Goal: Task Accomplishment & Management: Manage account settings

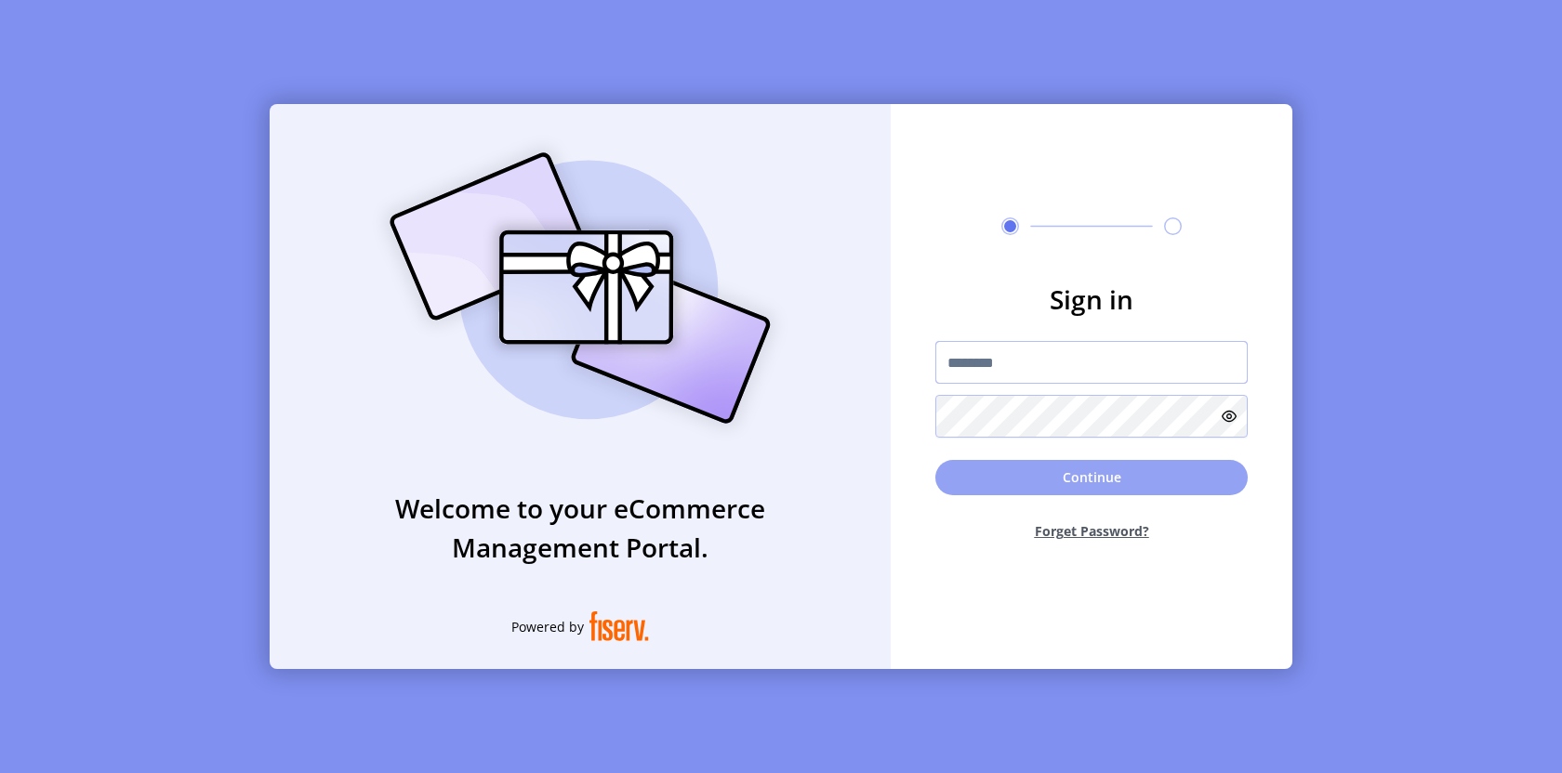
type input "*********"
click at [1133, 491] on button "Continue" at bounding box center [1091, 477] width 312 height 35
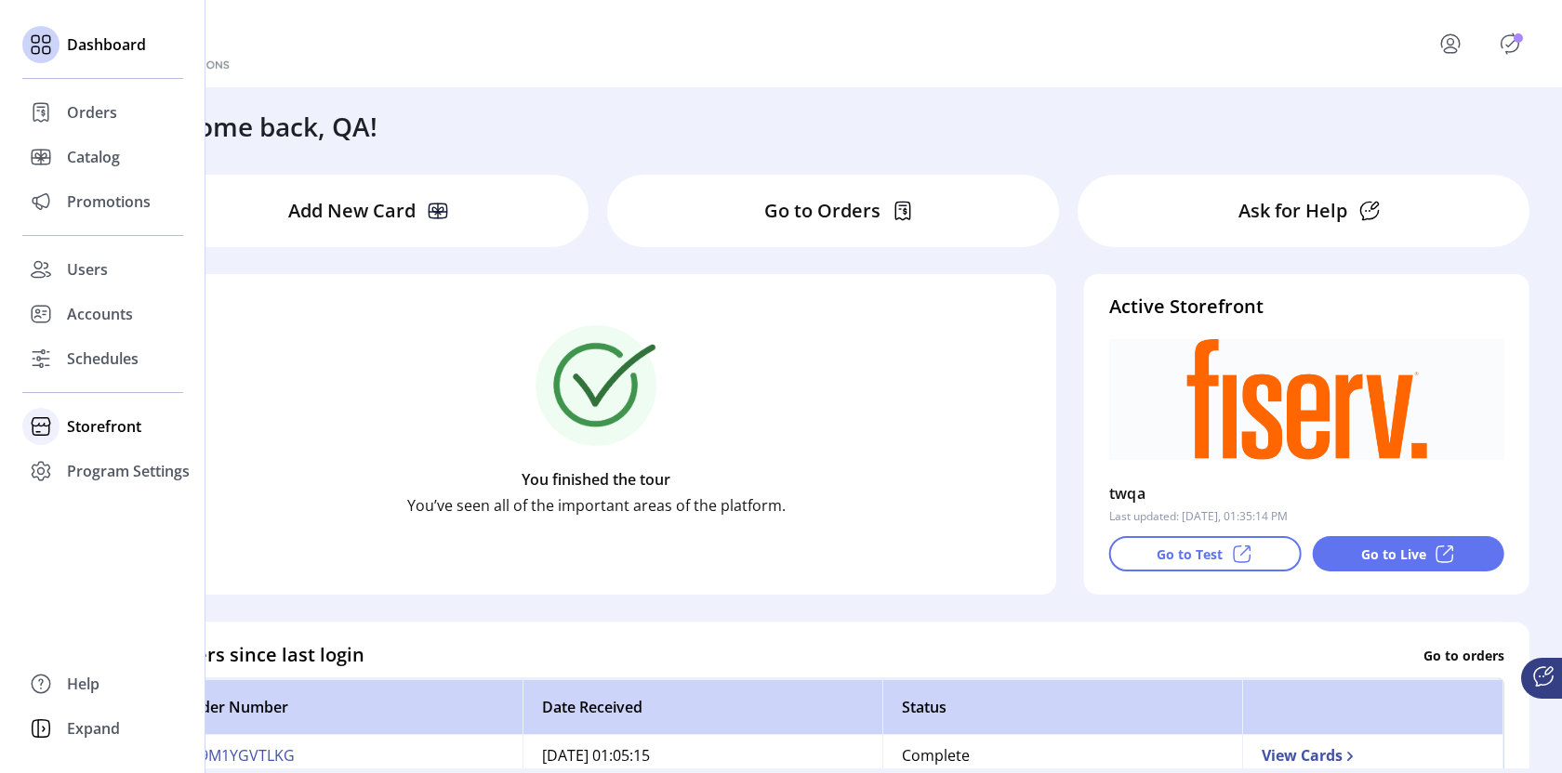
click at [97, 423] on span "Storefront" at bounding box center [104, 427] width 74 height 22
click at [112, 465] on span "Configuration" at bounding box center [116, 464] width 98 height 22
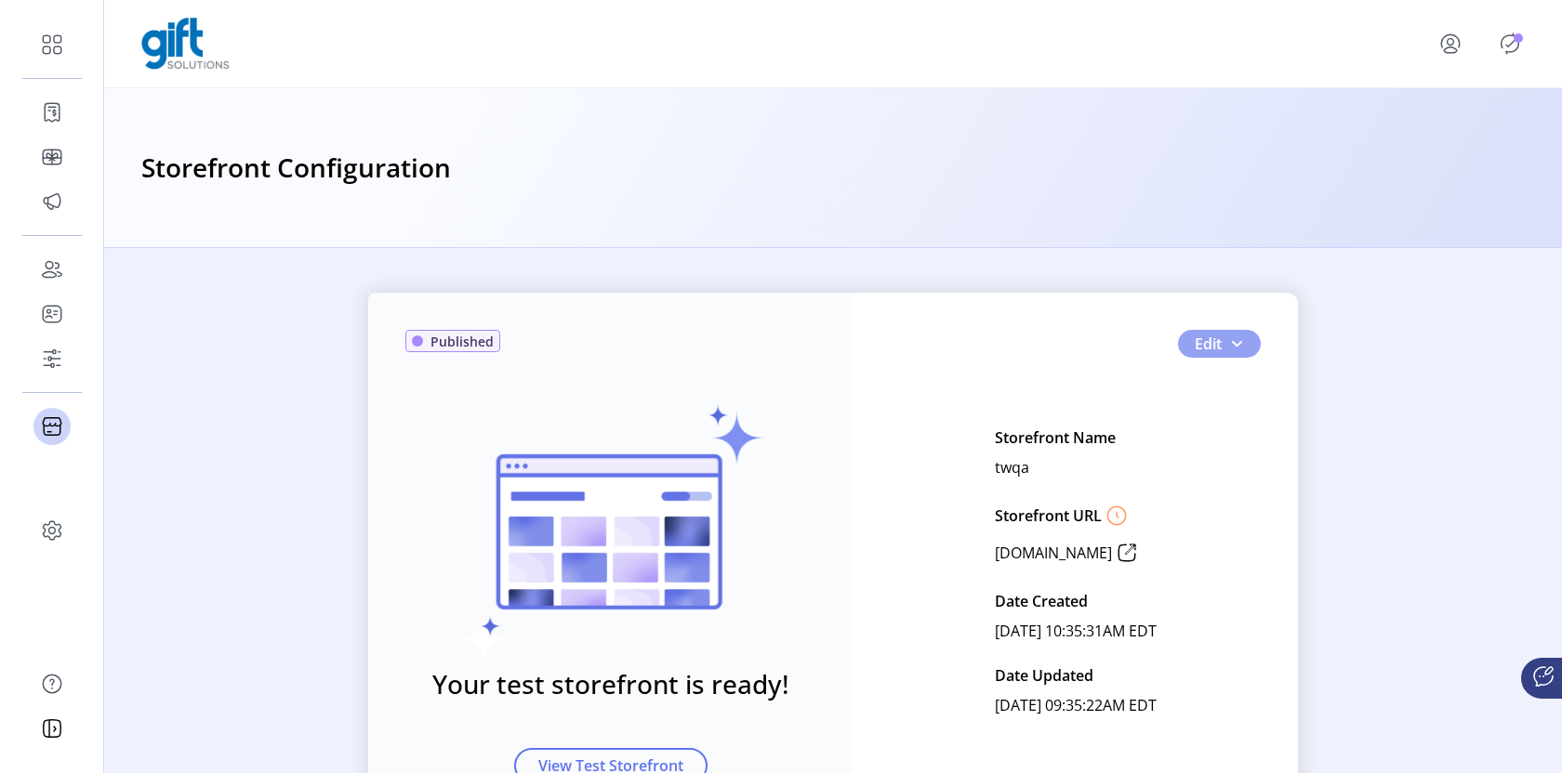
click at [1235, 342] on span "button" at bounding box center [1236, 343] width 15 height 15
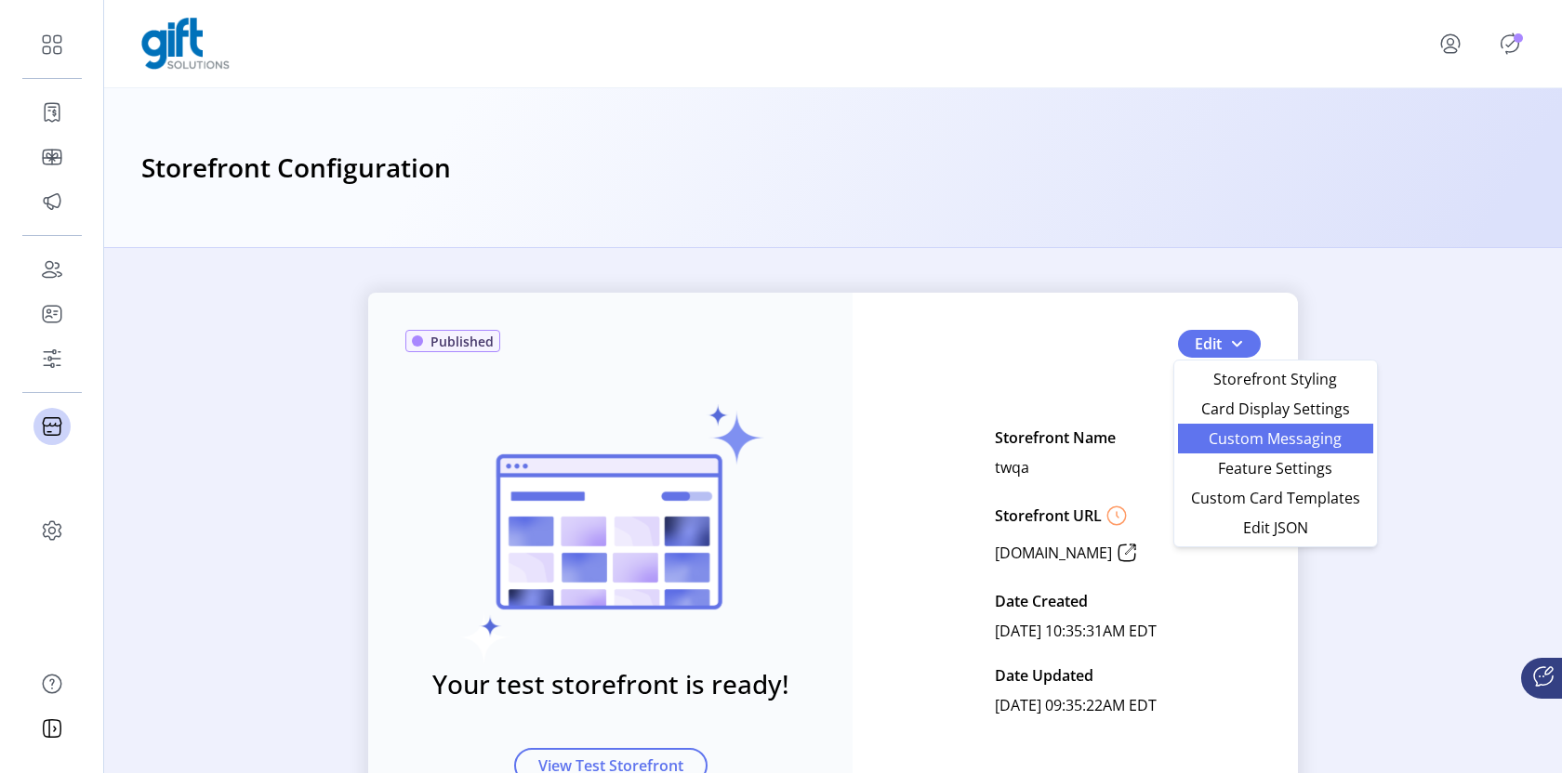
click at [1220, 442] on span "Custom Messaging" at bounding box center [1275, 438] width 173 height 15
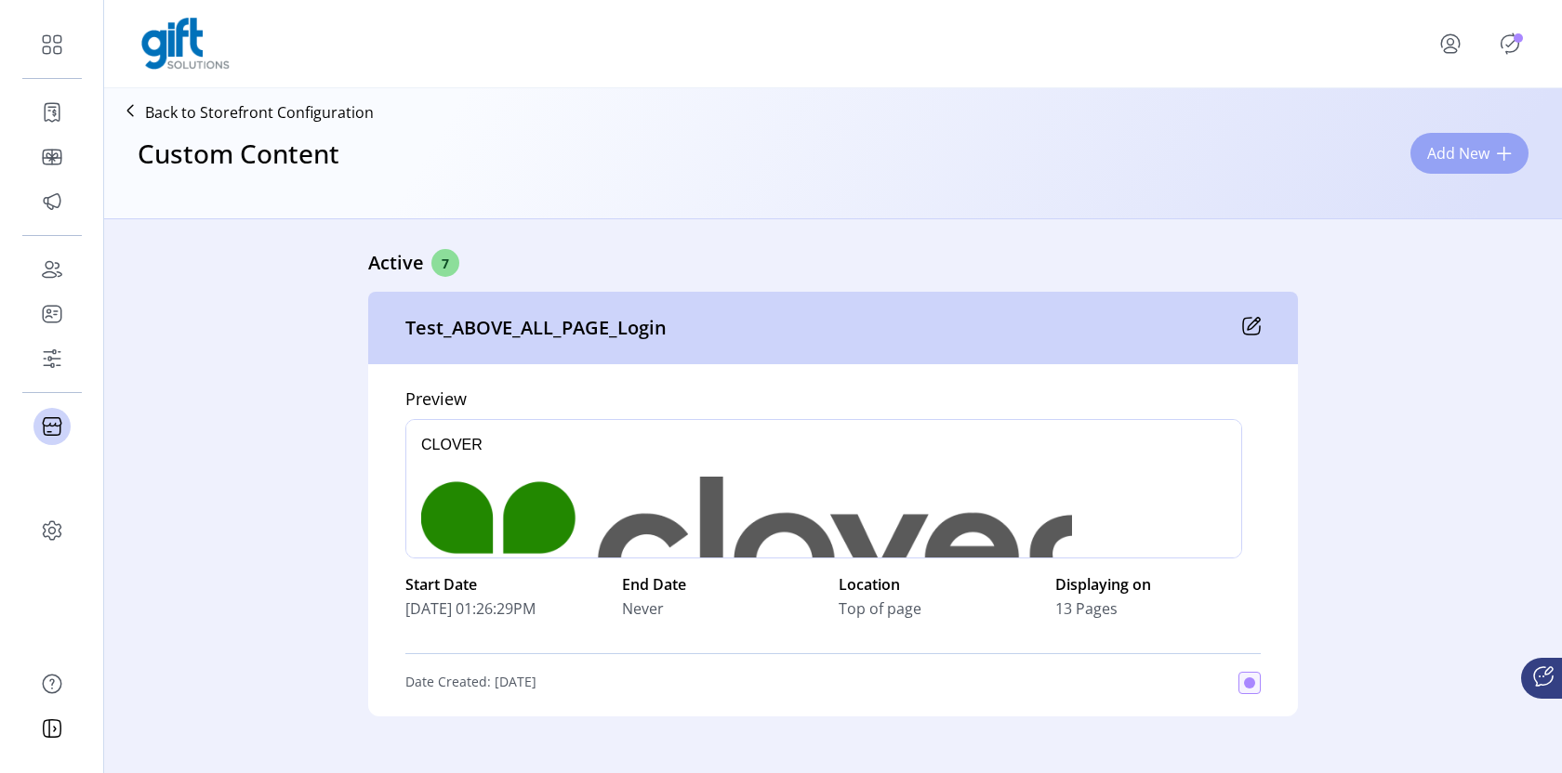
click at [1465, 158] on span "Add New" at bounding box center [1458, 153] width 62 height 22
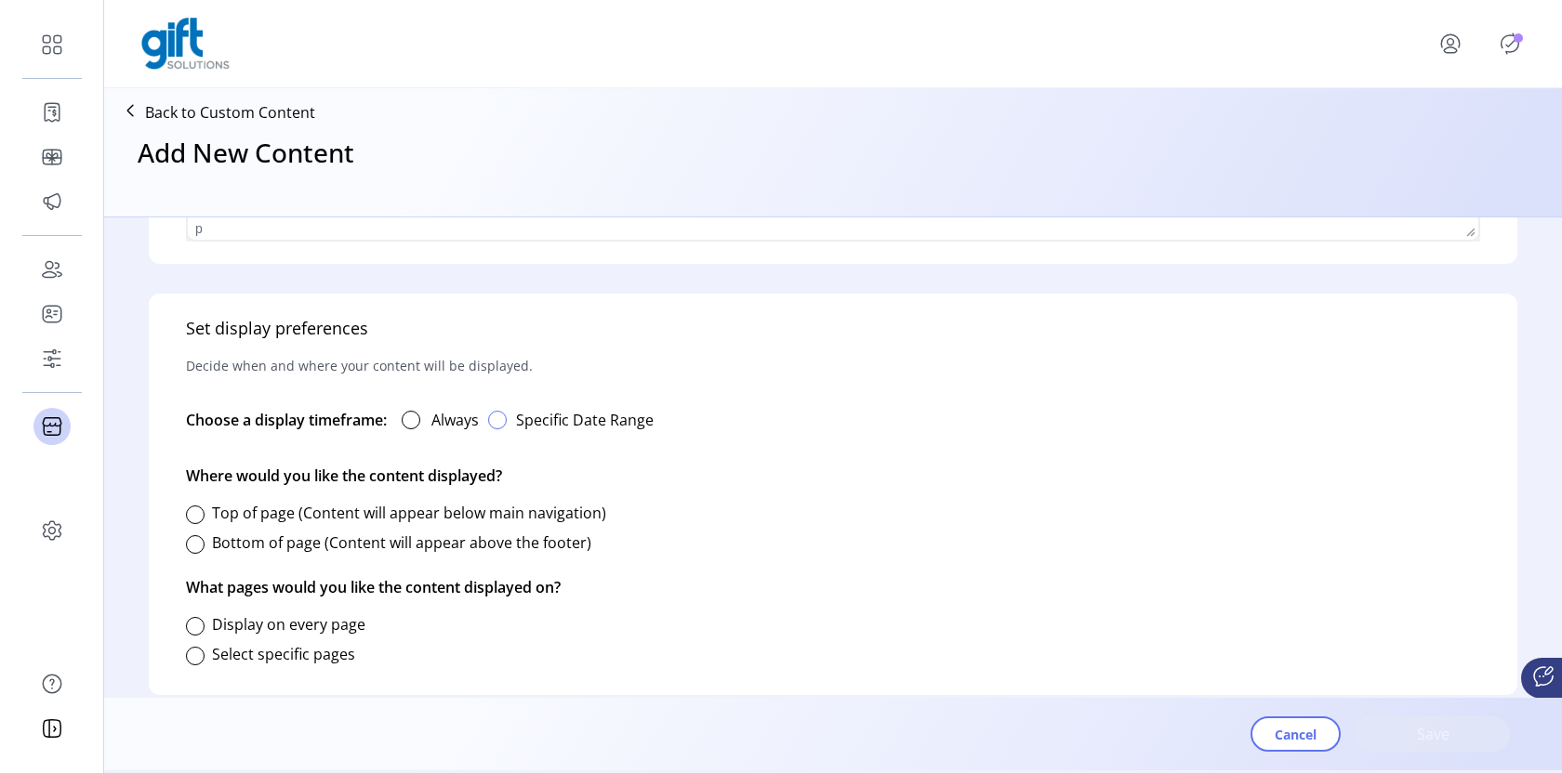
click at [499, 420] on div "button" at bounding box center [497, 420] width 19 height 19
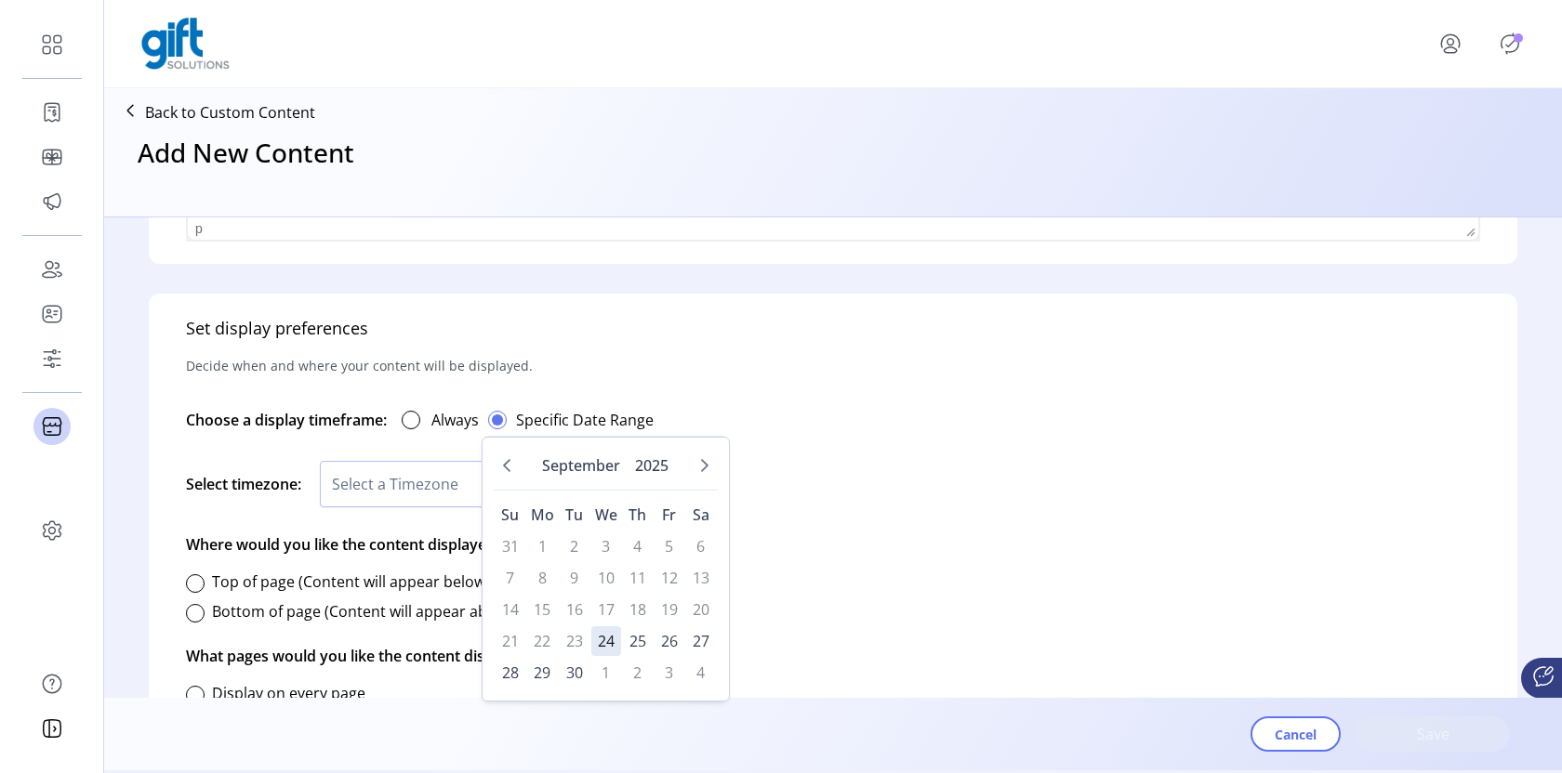
click at [963, 506] on div "Select timezone: Select a Timezone" at bounding box center [833, 484] width 1294 height 69
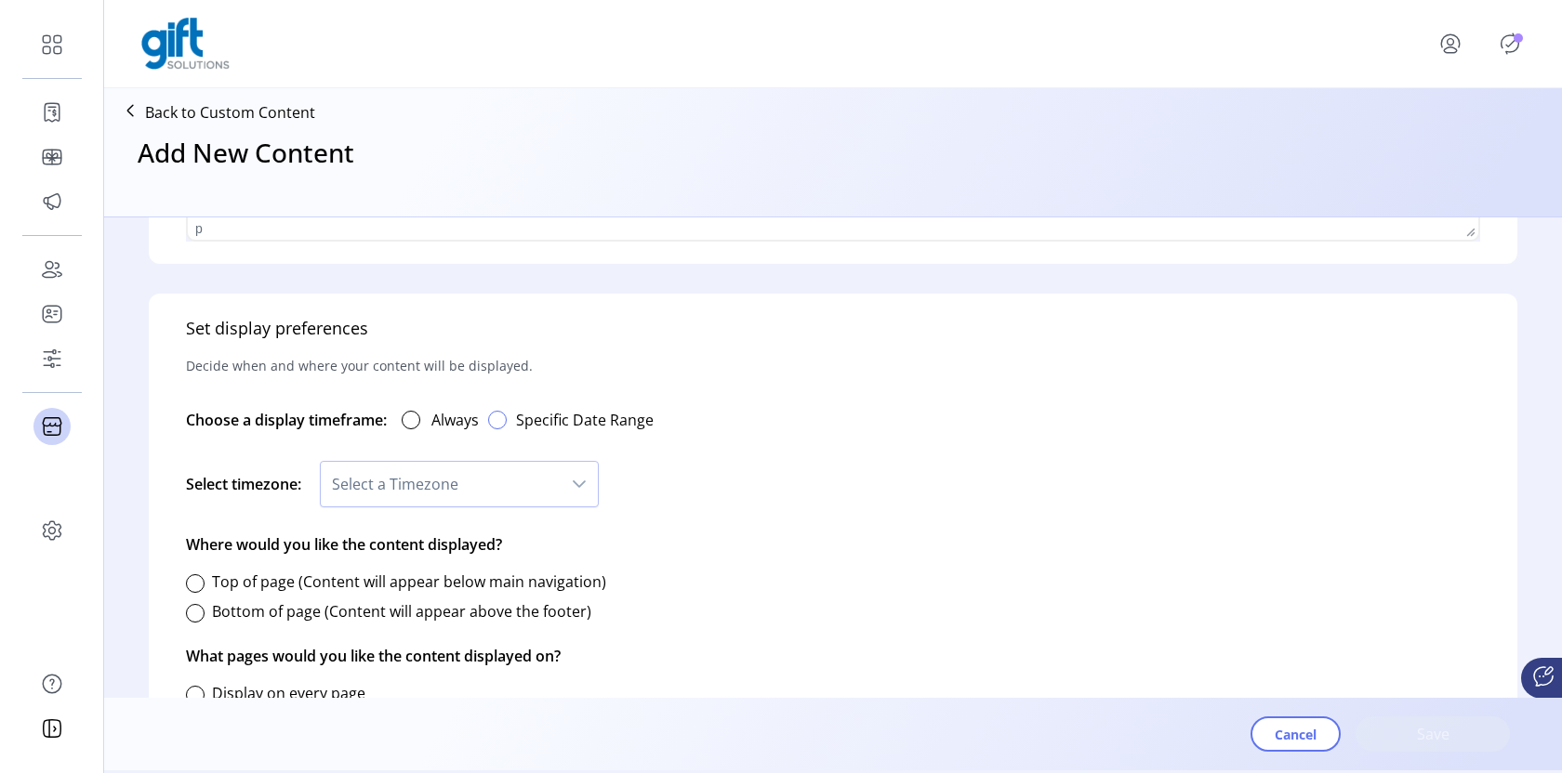
click at [503, 420] on span "button" at bounding box center [497, 420] width 11 height 11
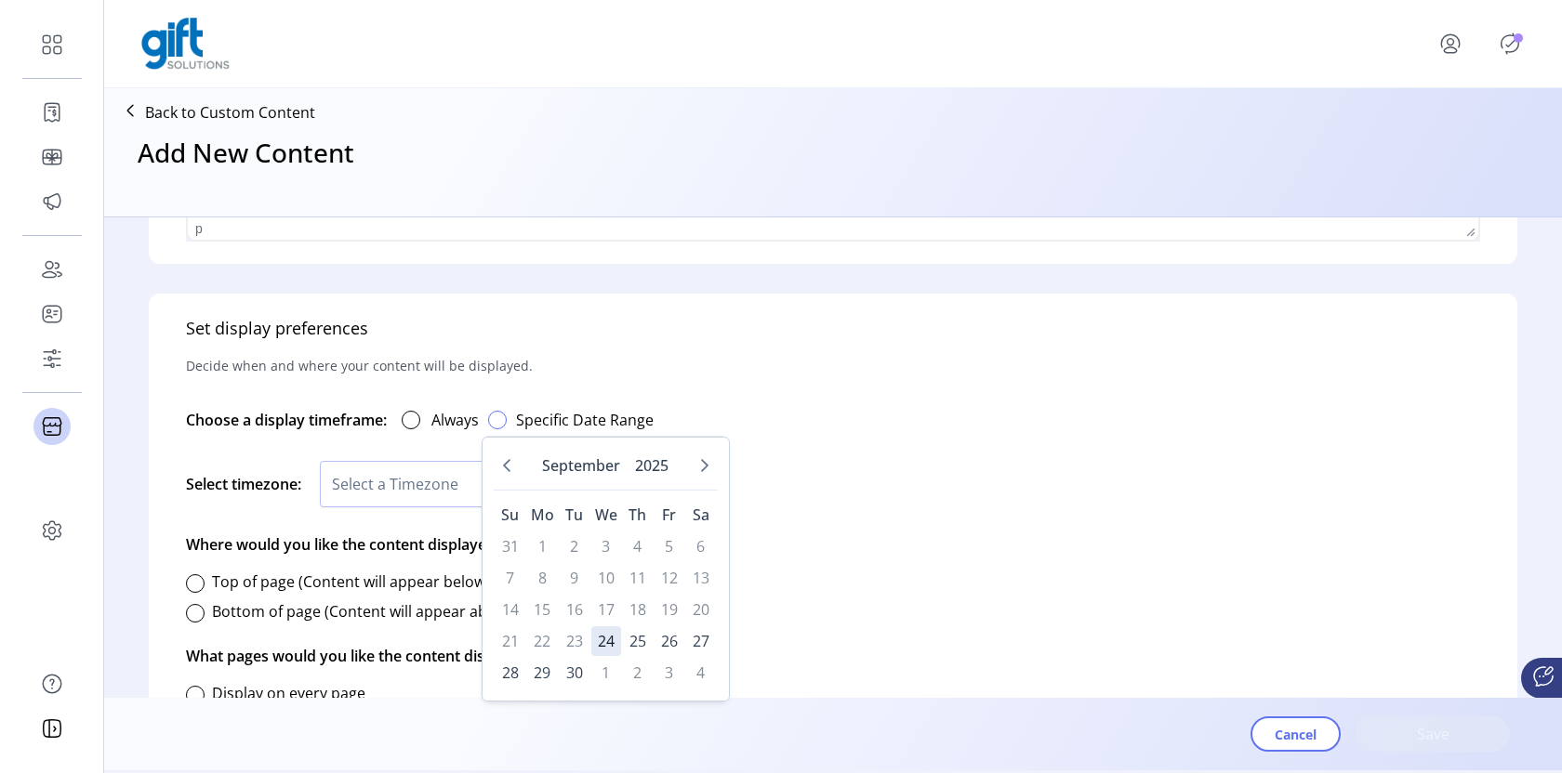
click at [503, 420] on span "button" at bounding box center [497, 420] width 11 height 11
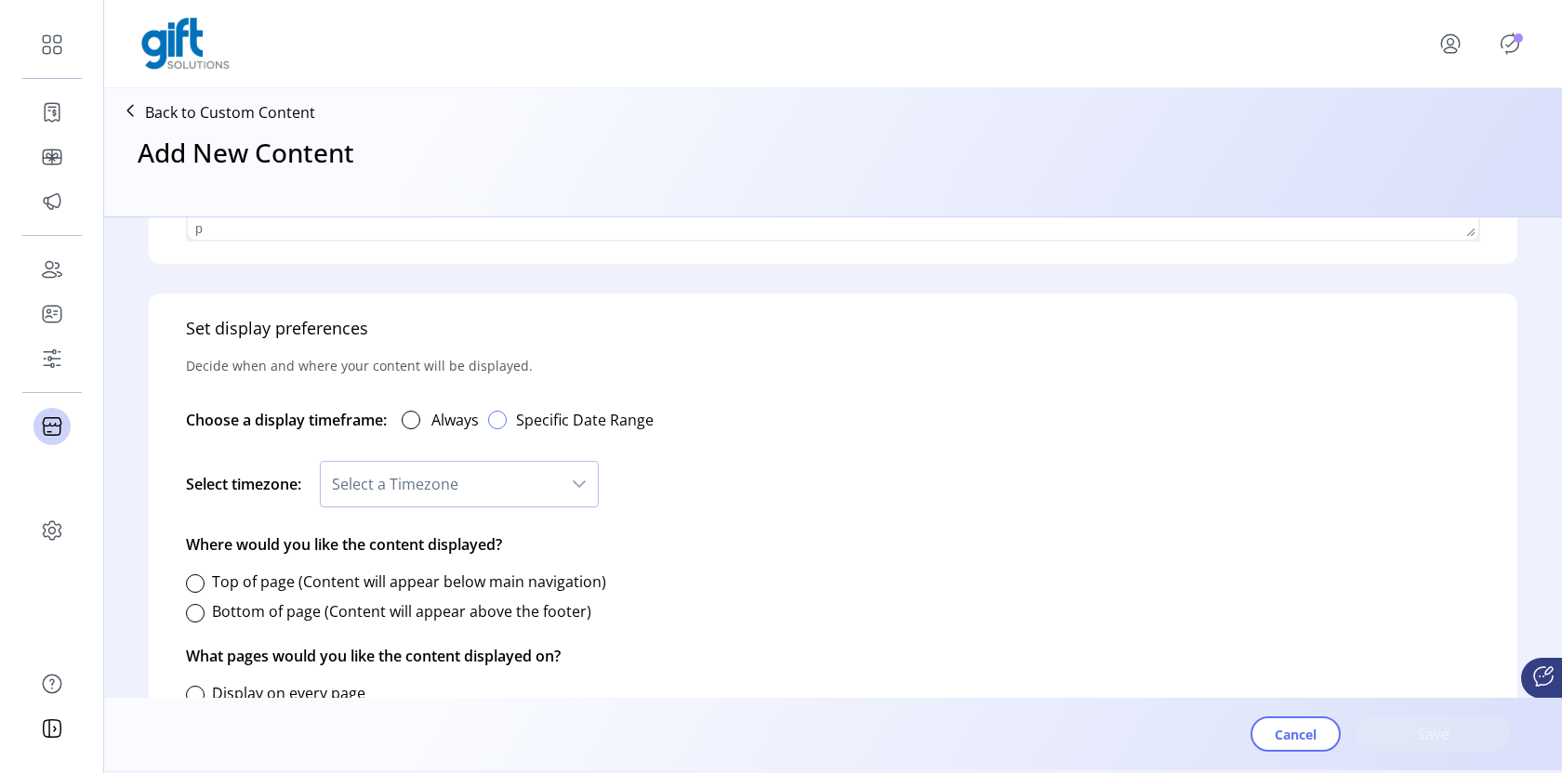
click at [503, 420] on span "button" at bounding box center [497, 420] width 11 height 11
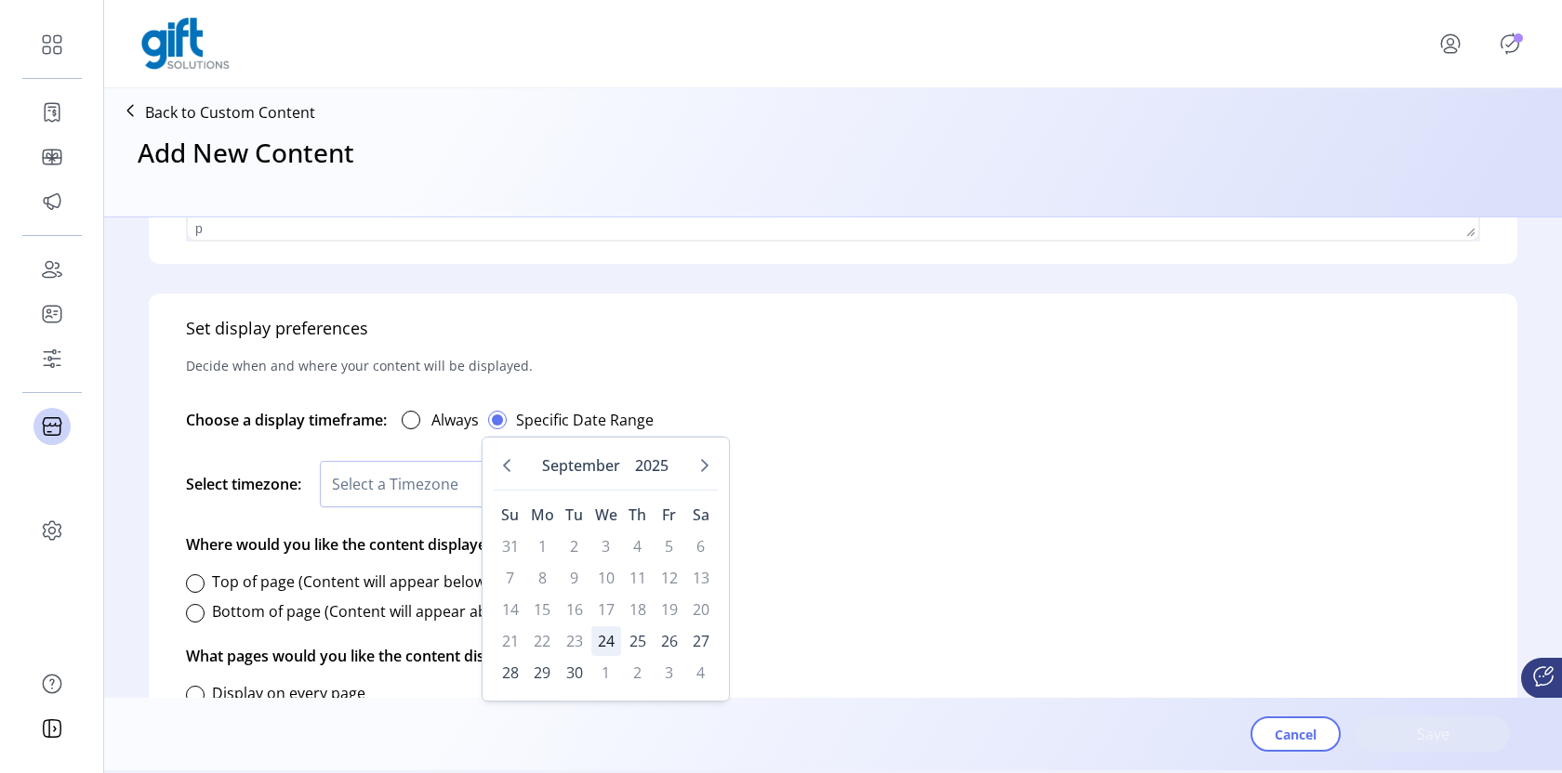
click at [601, 635] on span "24" at bounding box center [606, 642] width 30 height 30
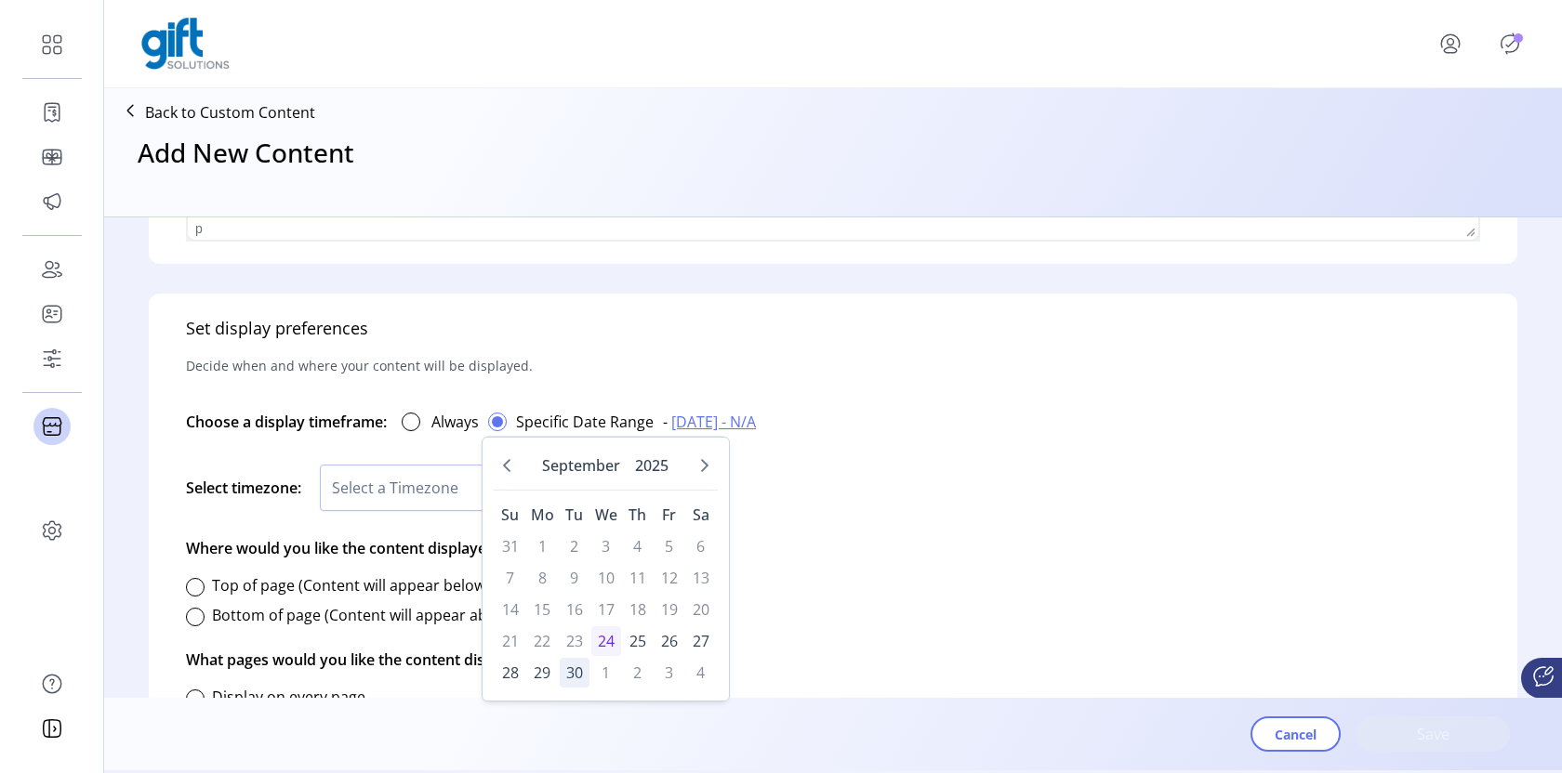
click at [568, 668] on span "30" at bounding box center [575, 673] width 30 height 30
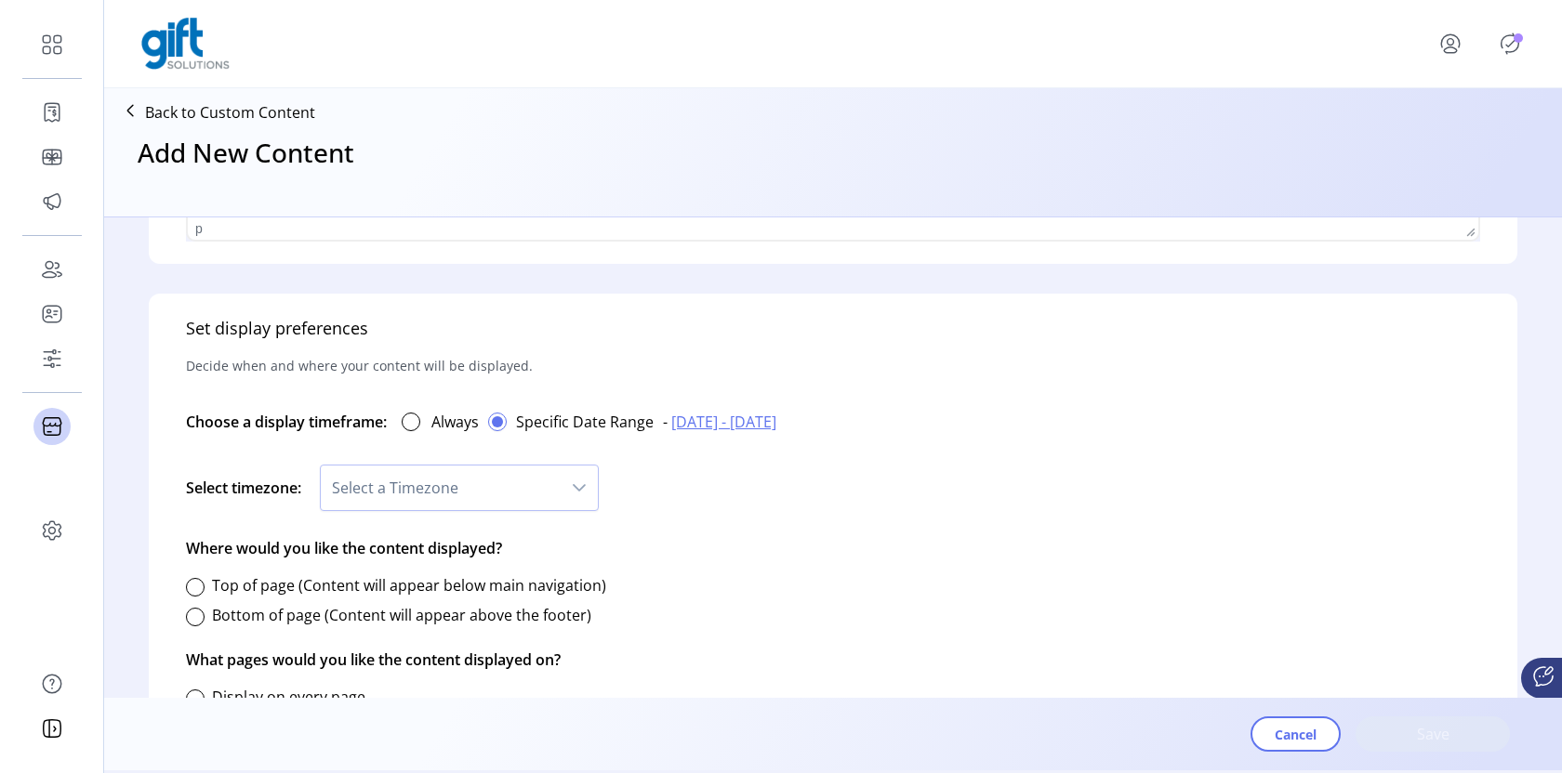
click at [1010, 573] on div "Set display preferences Decide when and where your content will be displayed. C…" at bounding box center [833, 531] width 1368 height 474
click at [554, 490] on span "Select a Timezone" at bounding box center [441, 488] width 240 height 45
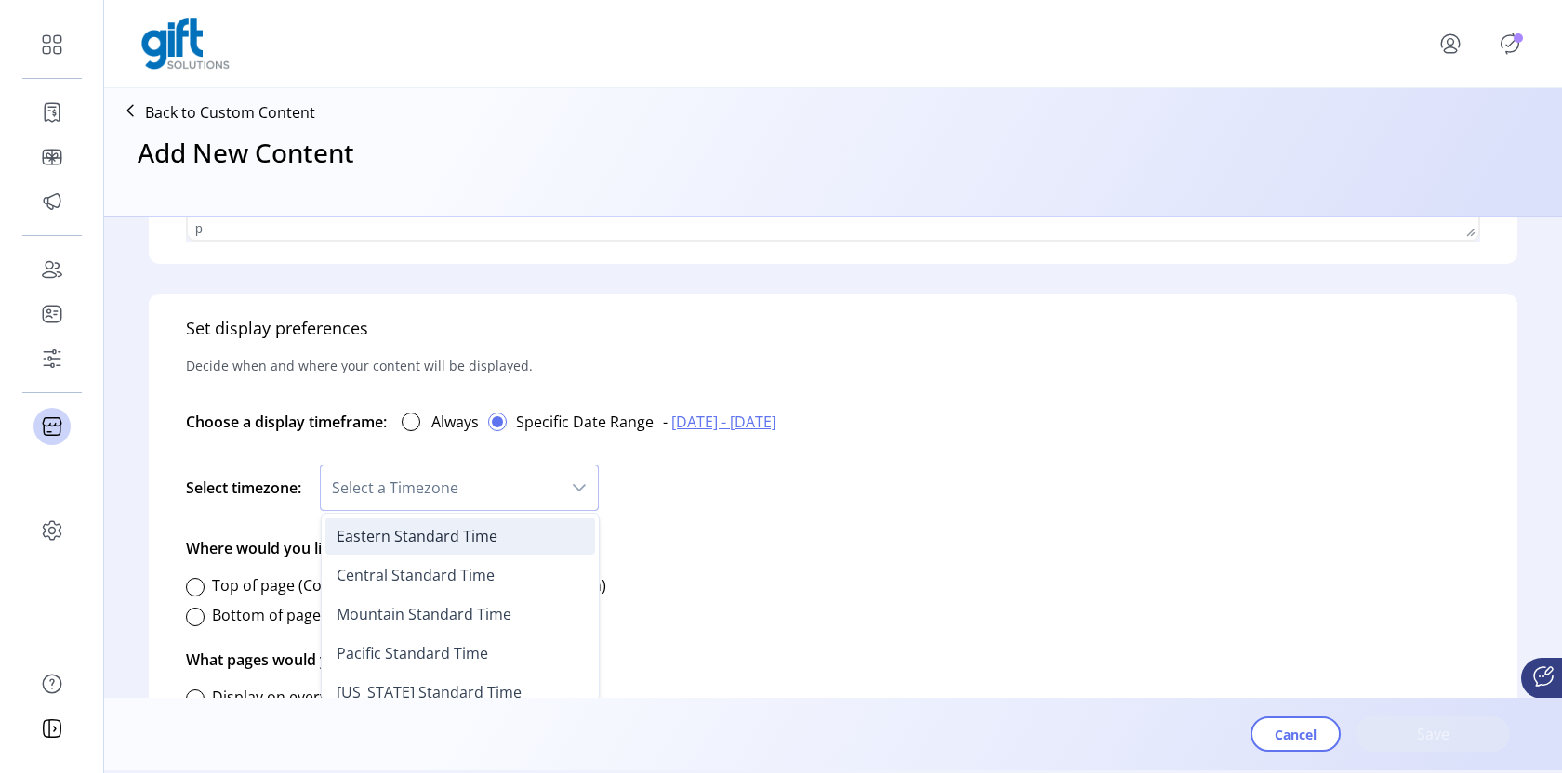
click at [527, 545] on li "Eastern Standard Time" at bounding box center [460, 536] width 270 height 37
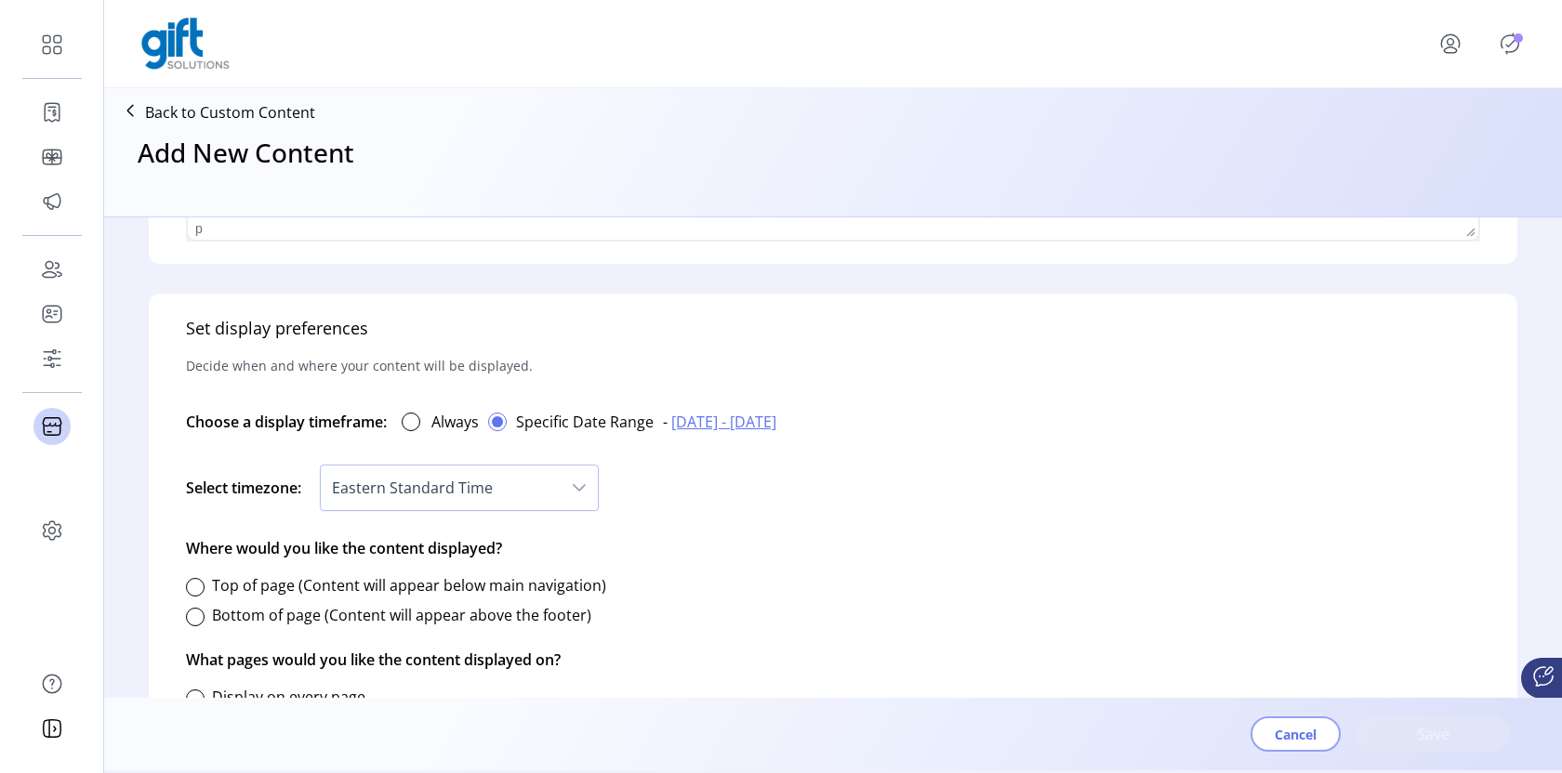
click at [1291, 738] on span "Cancel" at bounding box center [1295, 735] width 42 height 20
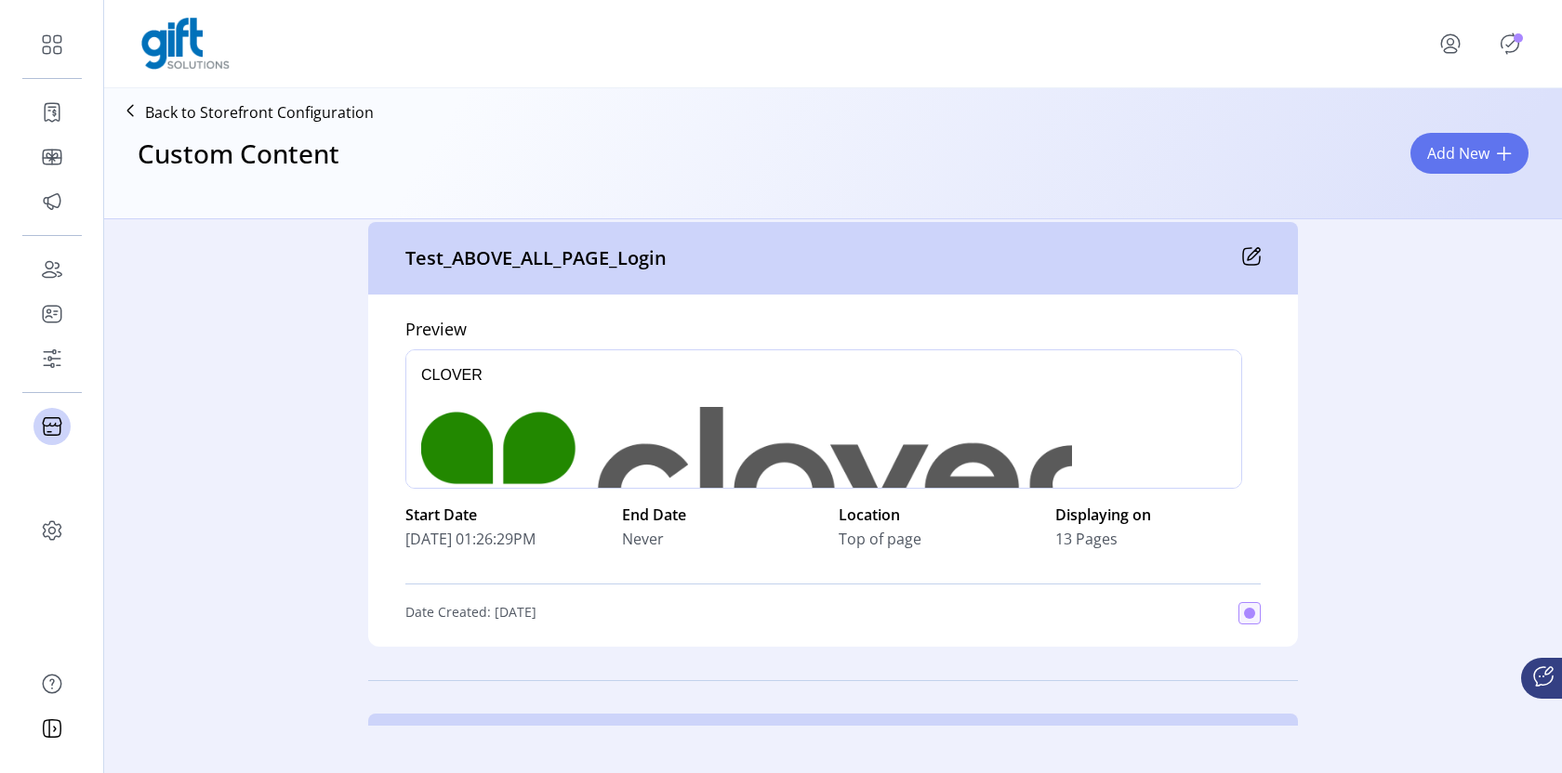
drag, startPoint x: 389, startPoint y: 538, endPoint x: 574, endPoint y: 546, distance: 186.1
click at [574, 546] on div "Preview p Start Date [DATE] 01:26:29PM End Date Never Location Top of page Disp…" at bounding box center [833, 471] width 930 height 352
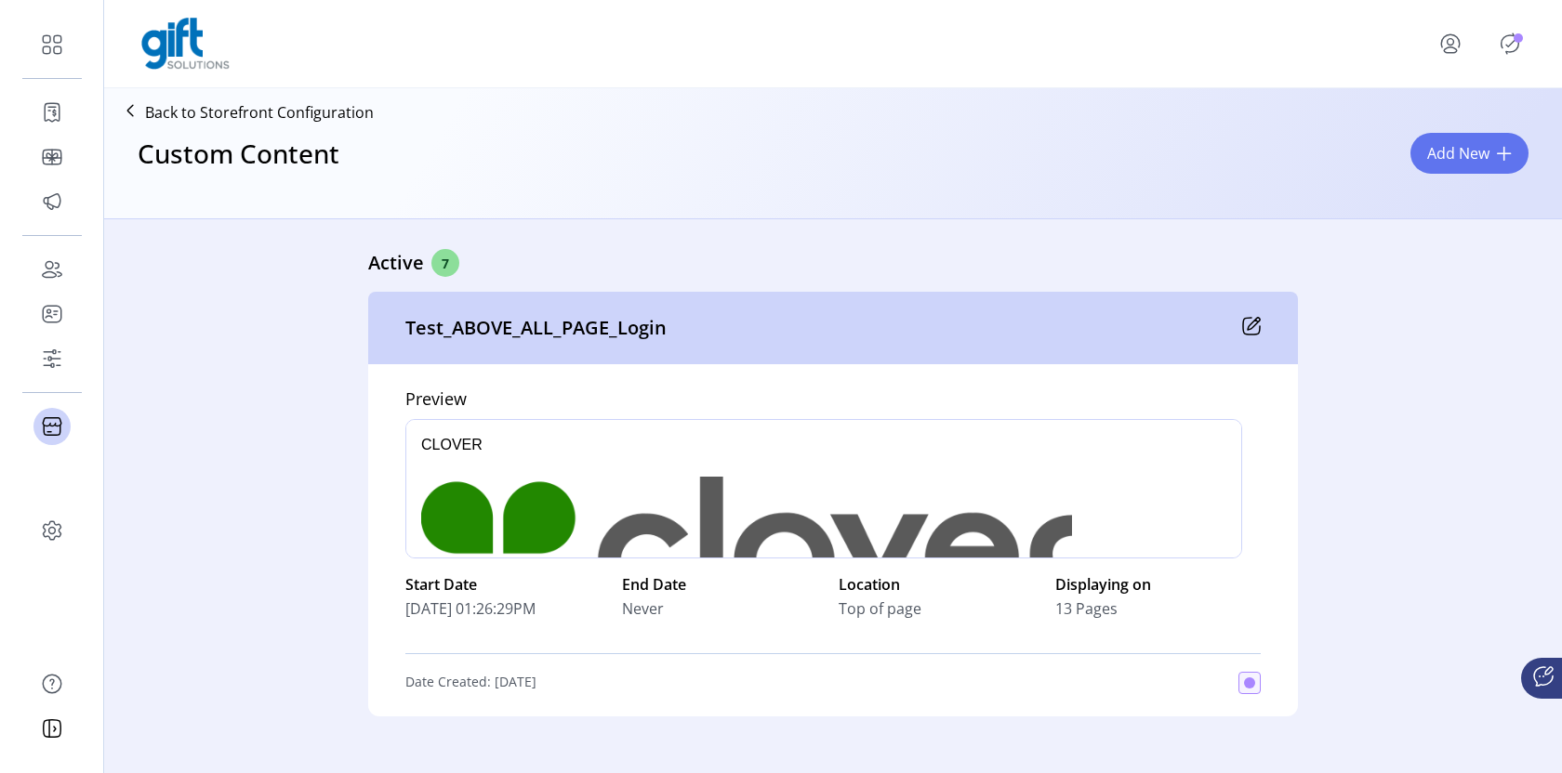
click at [1247, 327] on icon at bounding box center [1253, 324] width 12 height 12
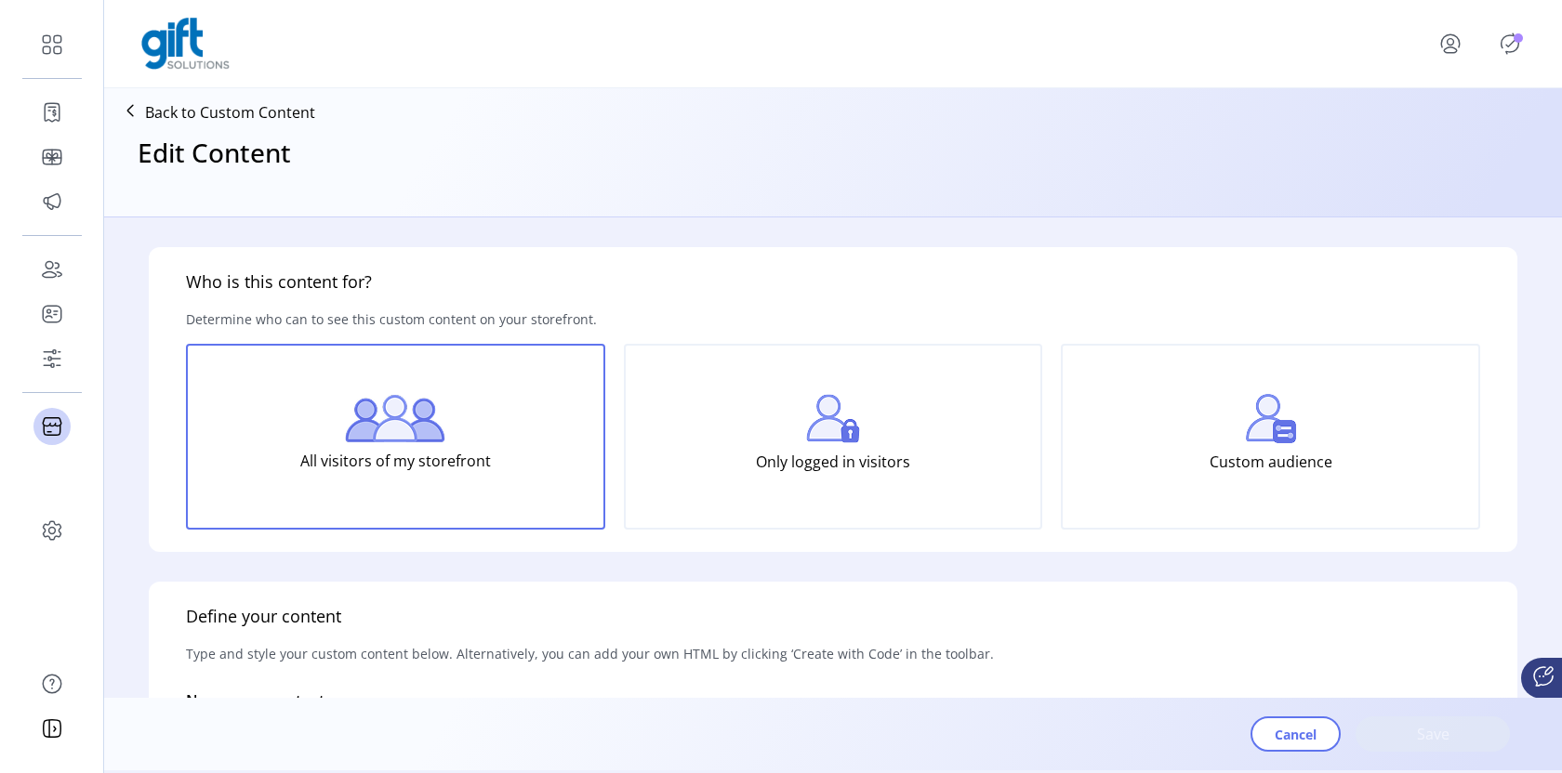
type input "**********"
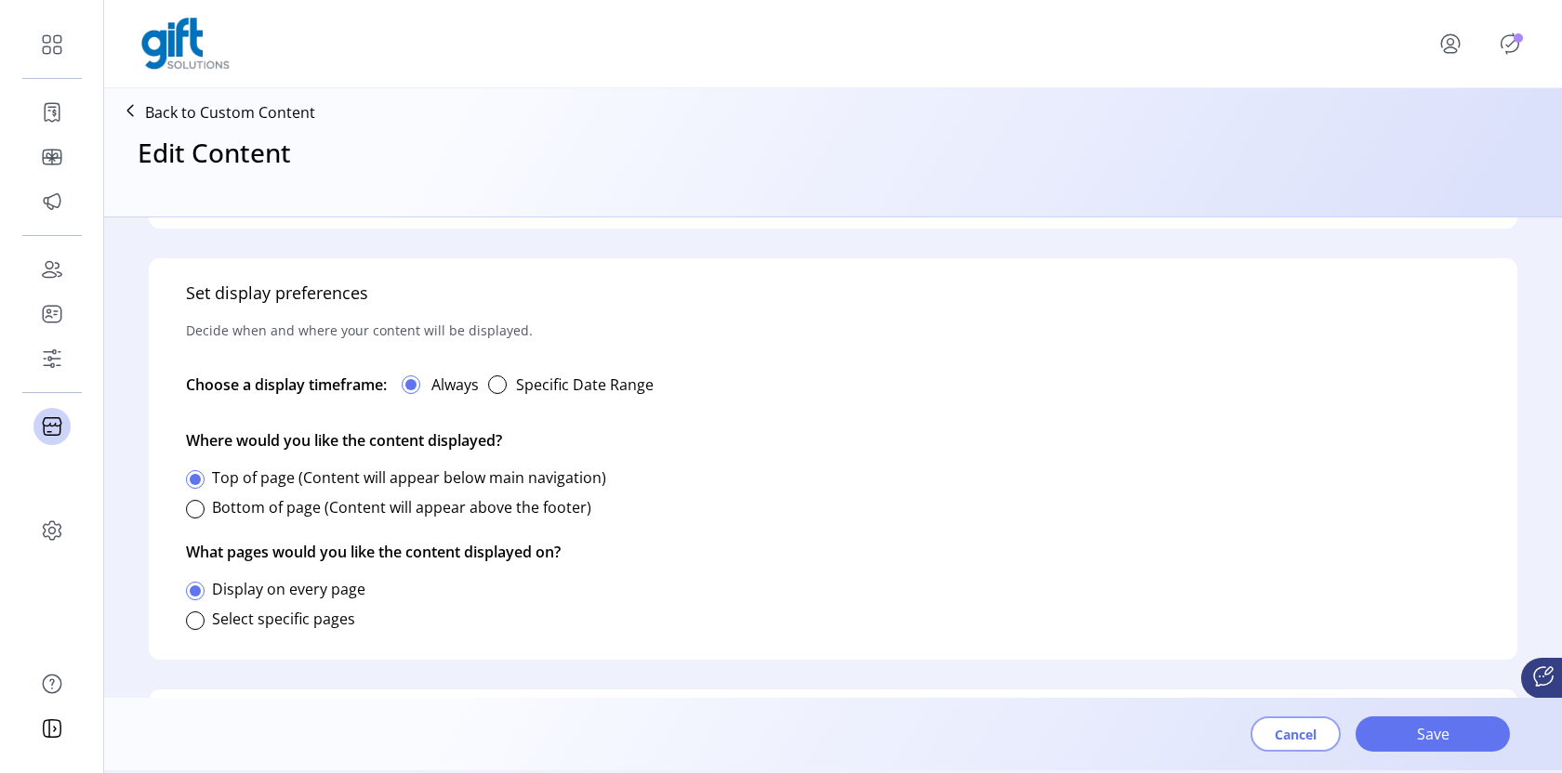
click at [1270, 732] on button "Cancel" at bounding box center [1295, 734] width 90 height 35
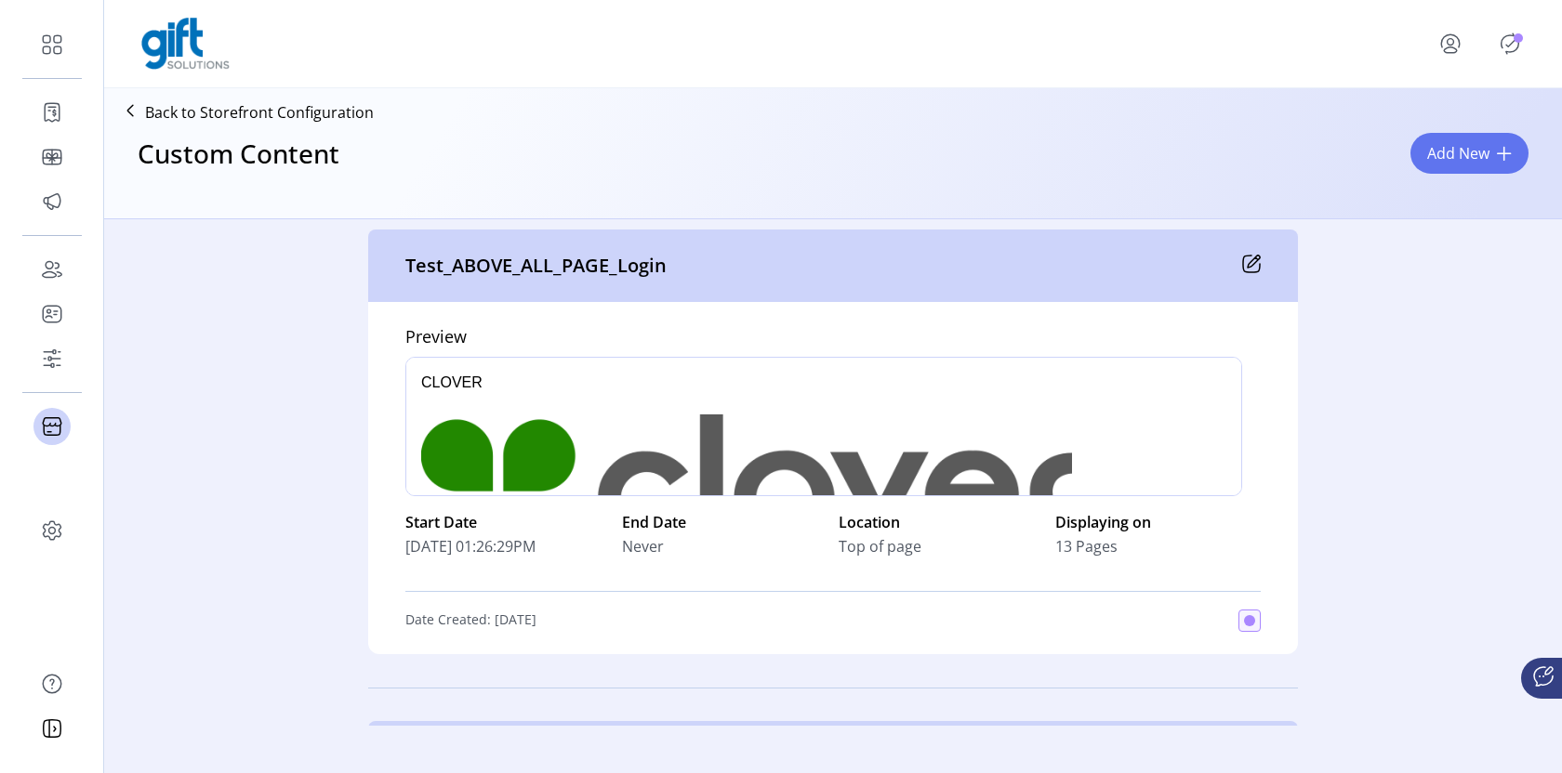
drag, startPoint x: 408, startPoint y: 517, endPoint x: 604, endPoint y: 550, distance: 199.0
click at [604, 550] on div "Preview p Start Date [DATE] 01:26:29PM End Date Never Location Top of page Disp…" at bounding box center [833, 478] width 930 height 352
drag, startPoint x: 402, startPoint y: 619, endPoint x: 616, endPoint y: 622, distance: 213.8
click at [616, 622] on div "Date Created: [DATE]" at bounding box center [832, 621] width 855 height 22
drag, startPoint x: 402, startPoint y: 547, endPoint x: 569, endPoint y: 547, distance: 167.3
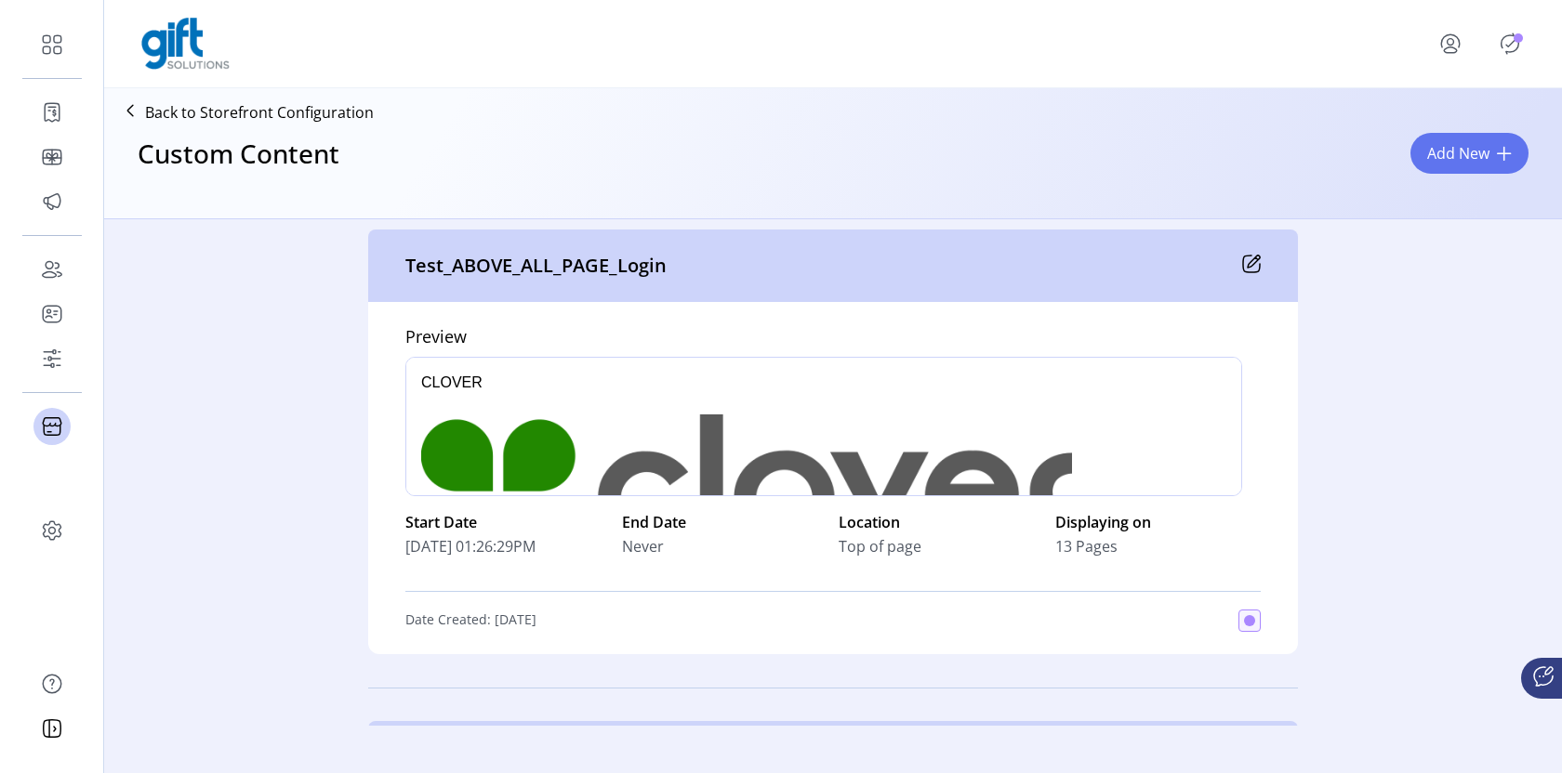
click at [569, 547] on div "[DATE] 01:26:29PM" at bounding box center [507, 546] width 205 height 22
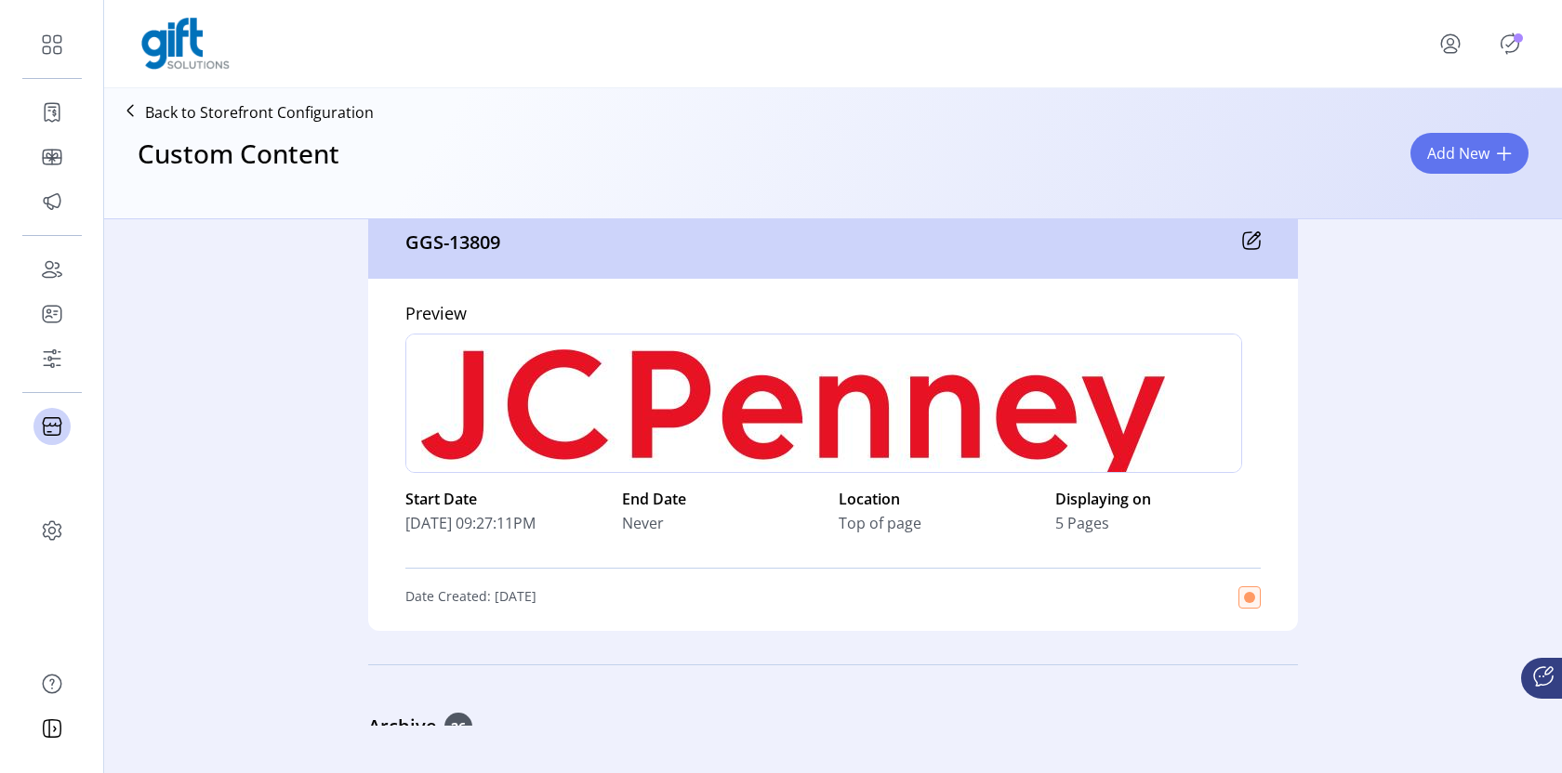
scroll to position [3032, 0]
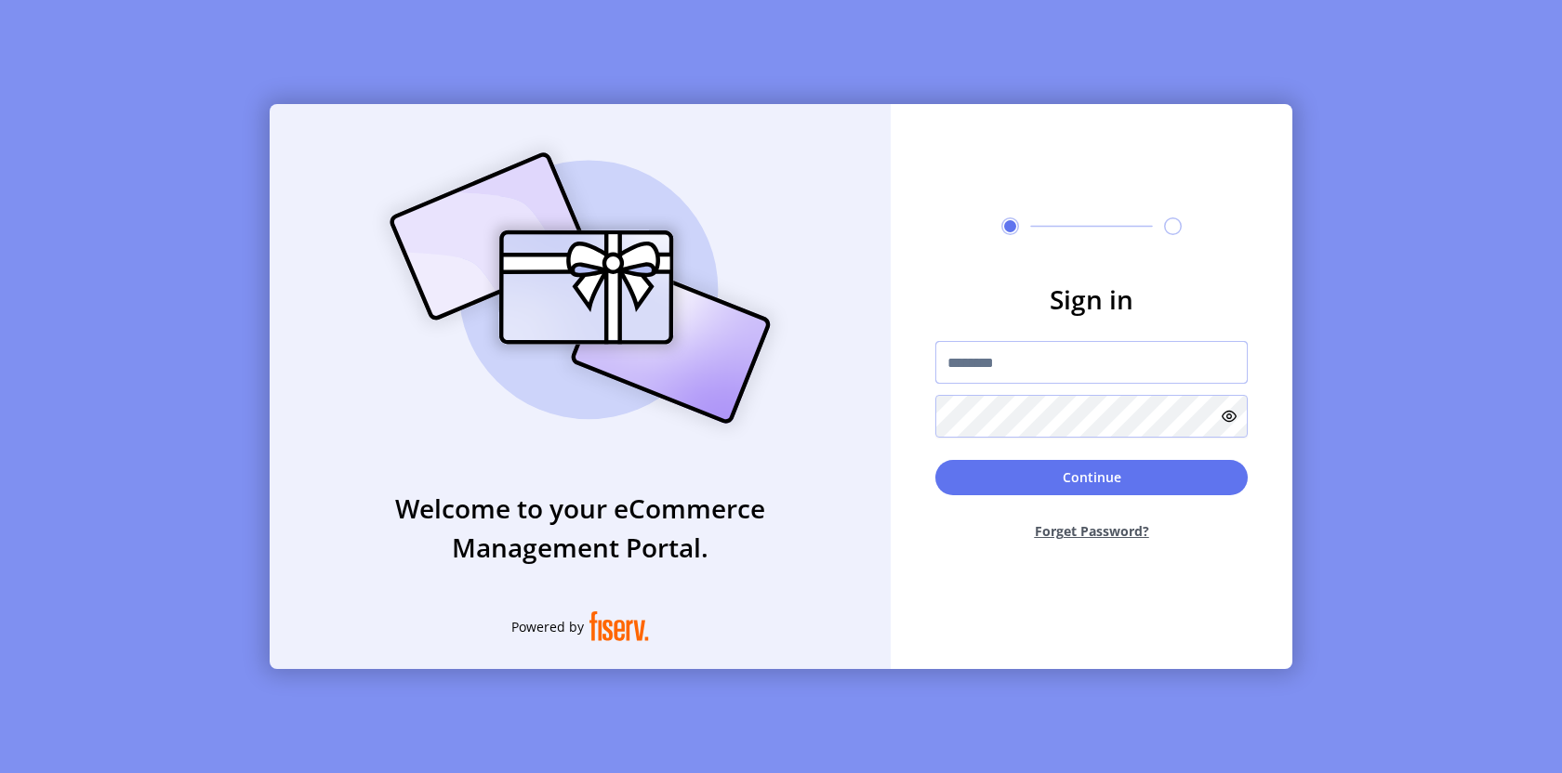
type input "*********"
